Goal: Task Accomplishment & Management: Manage account settings

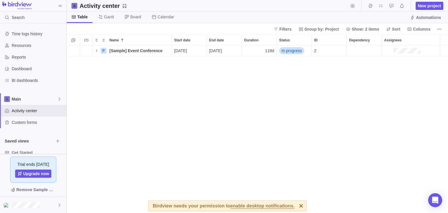
scroll to position [168, 381]
click at [57, 205] on div at bounding box center [33, 205] width 66 height 16
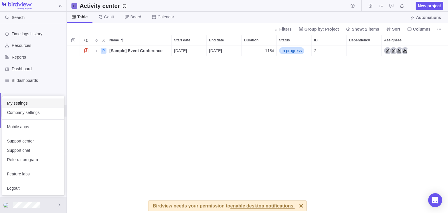
click at [40, 105] on span "My settings" at bounding box center [33, 103] width 52 height 6
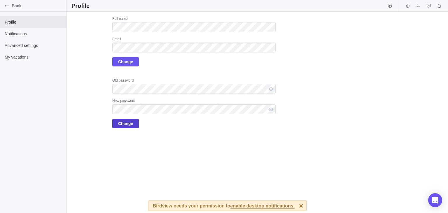
click at [122, 127] on span "Change" at bounding box center [125, 123] width 15 height 7
click at [74, 199] on span at bounding box center [76, 199] width 5 height 5
click at [92, 54] on div "Upload Full name Email Change Old password New password Change" at bounding box center [173, 72] width 204 height 112
click at [95, 57] on div "Upload Full name Email Change Old password New password Change" at bounding box center [173, 72] width 204 height 112
click at [109, 144] on div "Upload Full name Email Change Old password New password Change" at bounding box center [257, 112] width 381 height 201
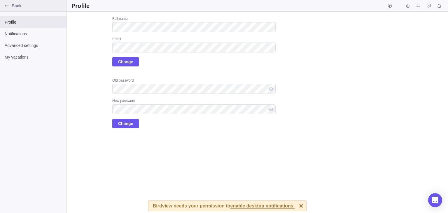
click at [14, 6] on span "Back" at bounding box center [38, 6] width 52 height 6
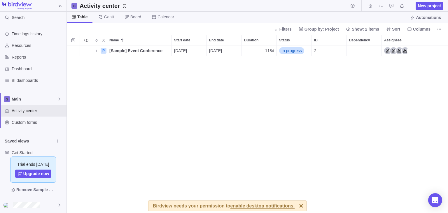
scroll to position [168, 381]
click at [49, 98] on span "Main" at bounding box center [34, 99] width 45 height 6
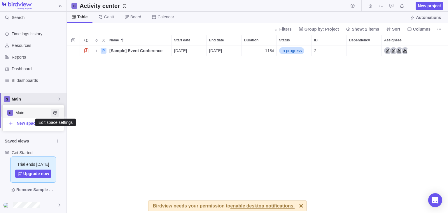
click at [57, 112] on icon "Edit space settings" at bounding box center [55, 112] width 5 height 5
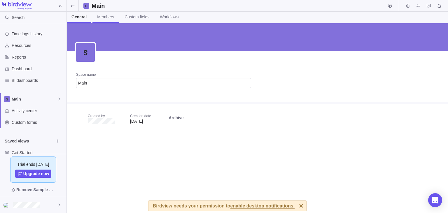
click at [110, 19] on span "Members" at bounding box center [105, 17] width 17 height 6
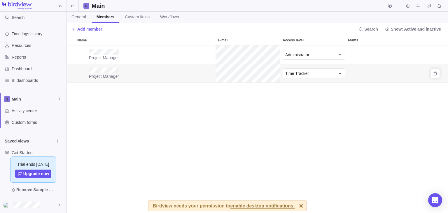
scroll to position [168, 381]
click at [203, 71] on div "Project Manager Time Tracker" at bounding box center [257, 73] width 381 height 19
click at [296, 206] on div at bounding box center [301, 206] width 10 height 10
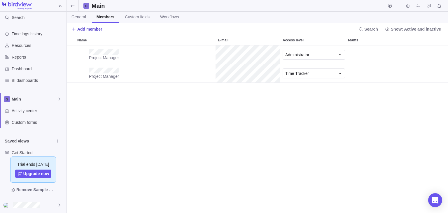
click at [87, 25] on span "Add member" at bounding box center [86, 29] width 31 height 8
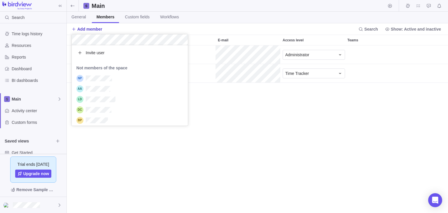
scroll to position [80, 116]
click at [97, 55] on span "Invite user" at bounding box center [95, 53] width 19 height 6
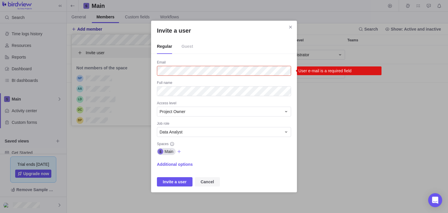
click at [205, 182] on span "Cancel" at bounding box center [207, 181] width 13 height 7
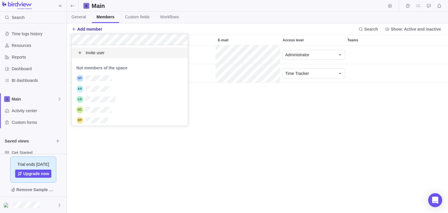
click at [45, 203] on body "Search Time logs history Resources Reports Dashboard BI dashboards Main Activit…" at bounding box center [224, 106] width 448 height 213
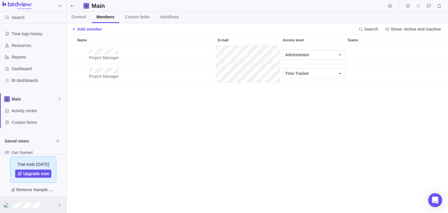
click at [57, 207] on div at bounding box center [33, 205] width 66 height 16
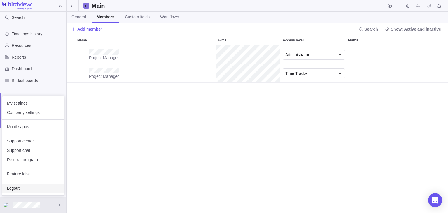
click at [36, 190] on span "Logout" at bounding box center [33, 188] width 52 height 6
